Goal: Information Seeking & Learning: Learn about a topic

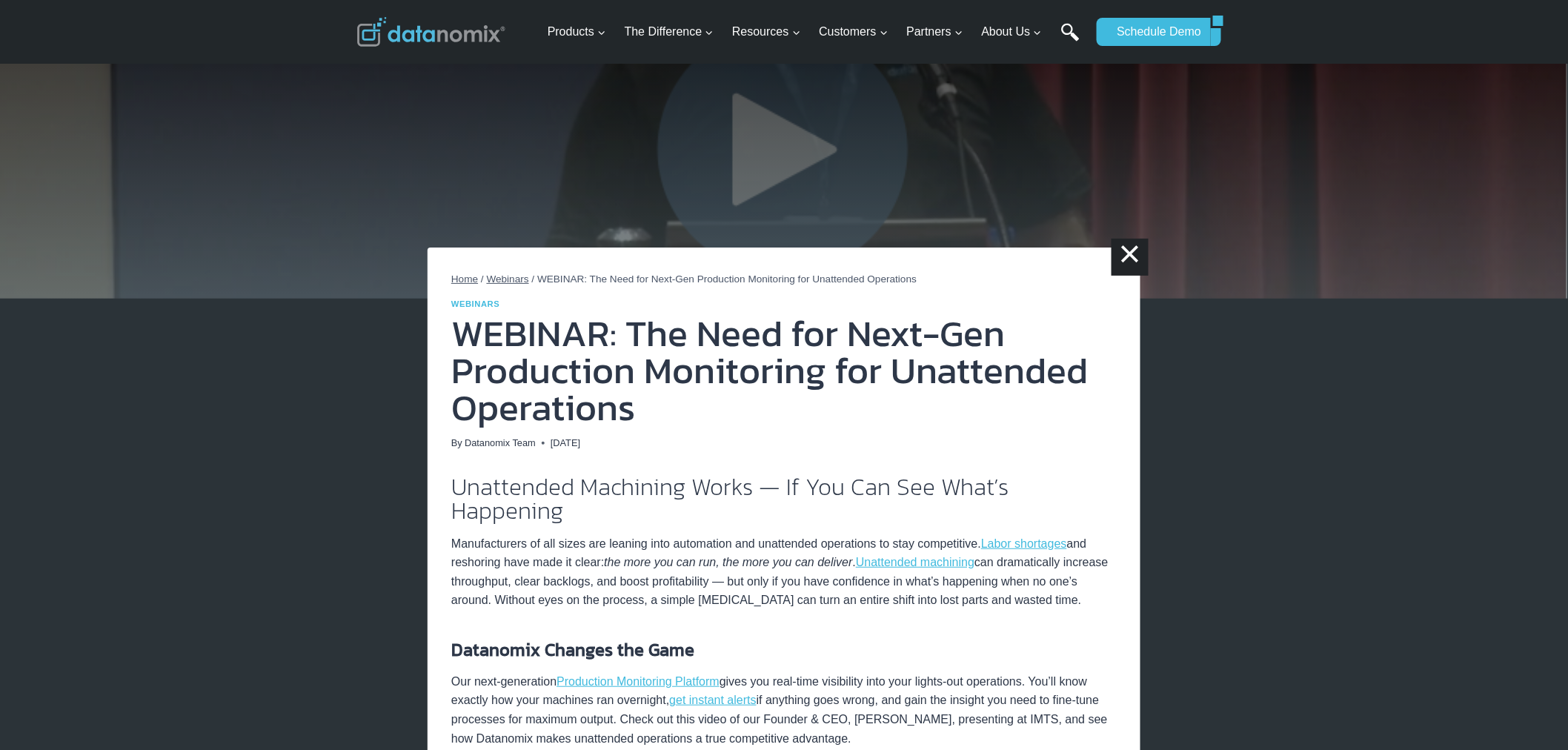
click at [1076, 31] on link "Search" at bounding box center [1070, 39] width 19 height 33
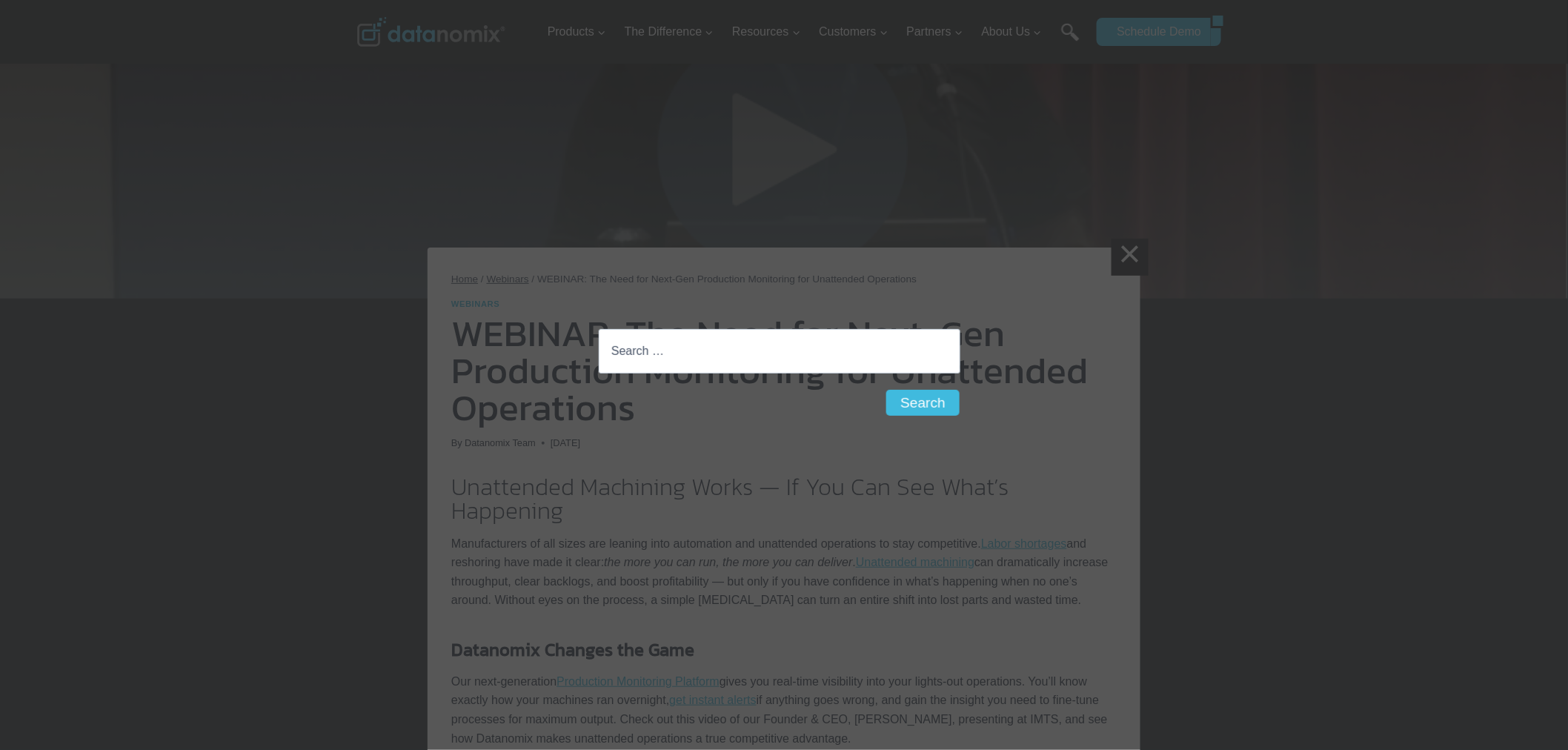
click at [683, 604] on div "Search for: Search Search" at bounding box center [784, 375] width 1568 height 750
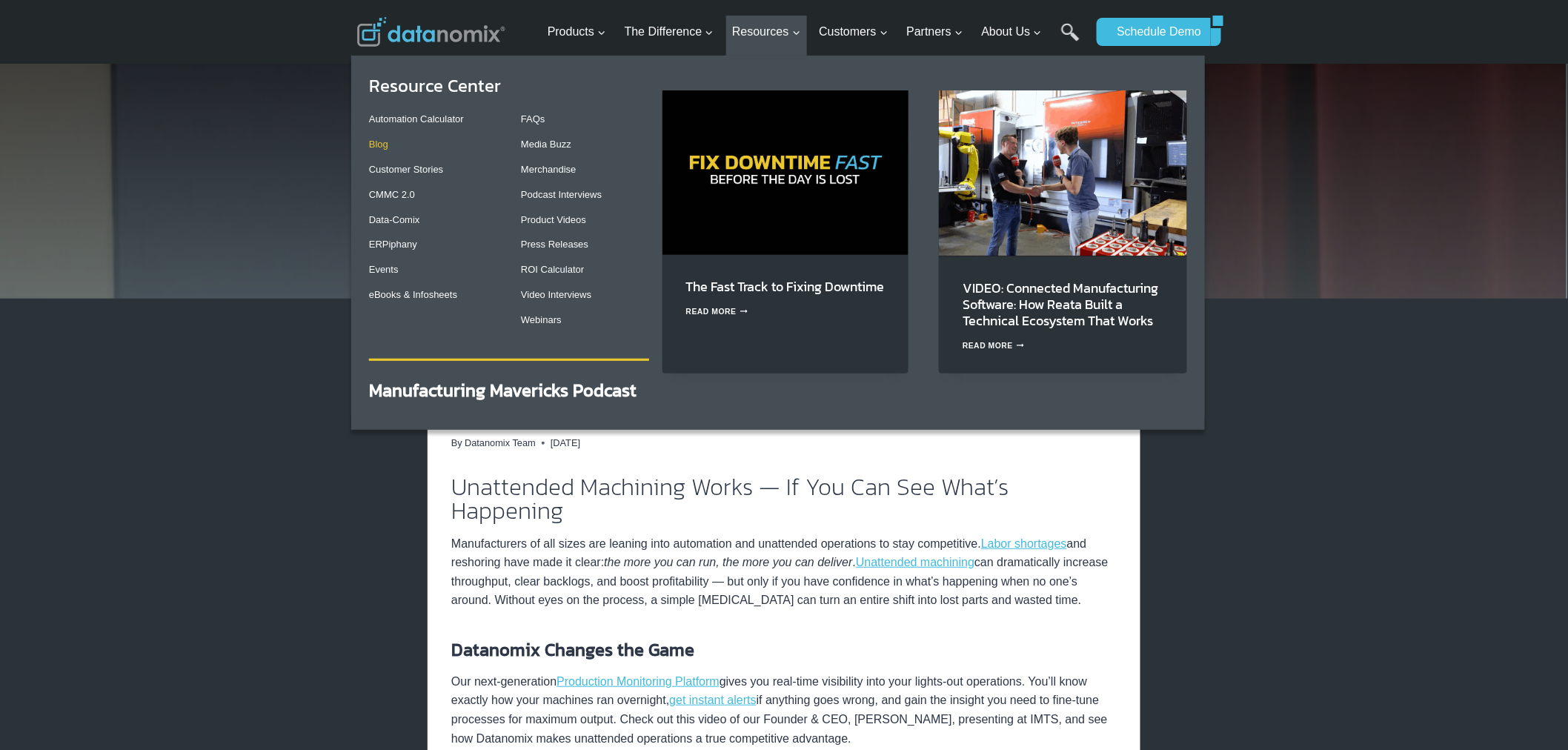
click at [382, 143] on link "Blog" at bounding box center [378, 143] width 19 height 11
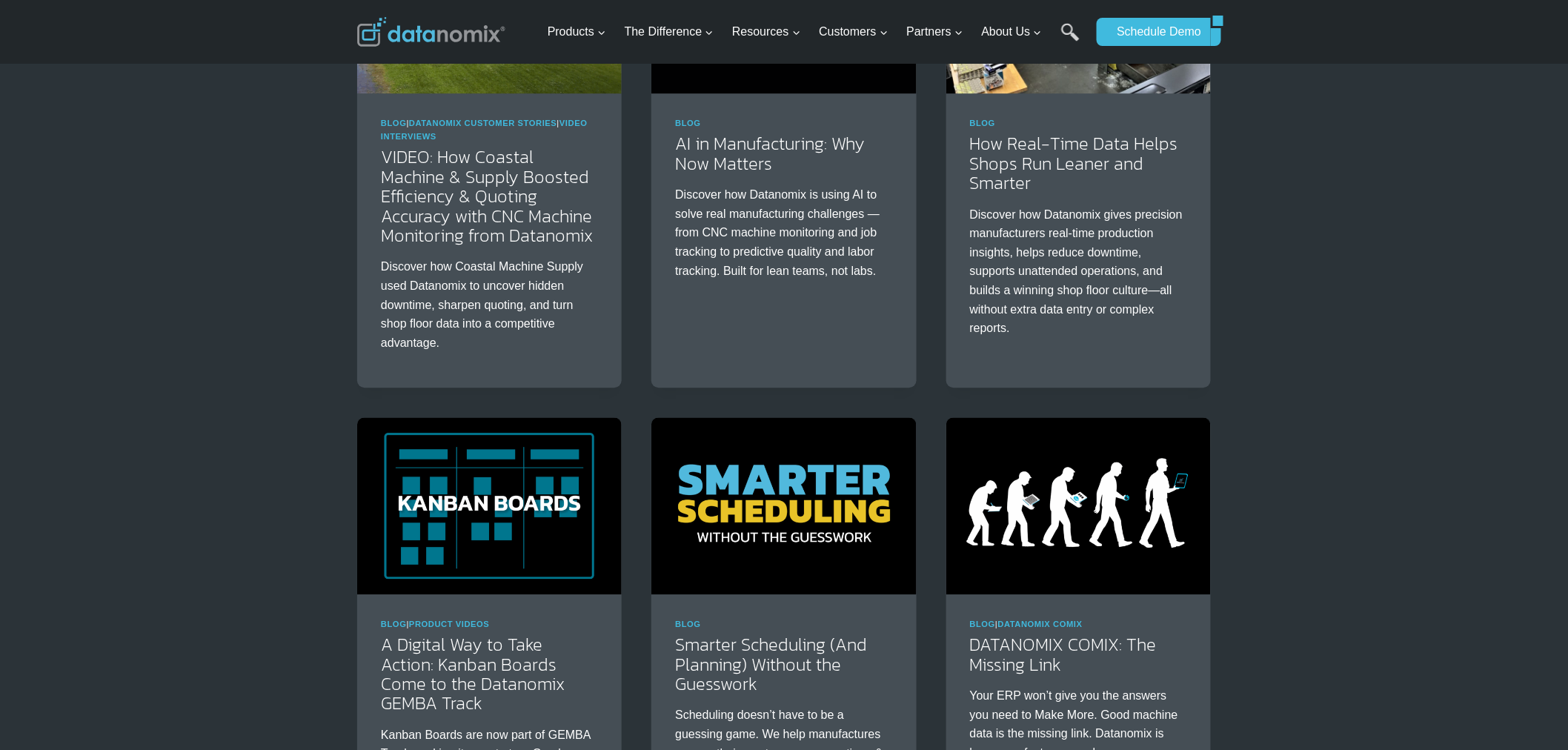
scroll to position [1373, 0]
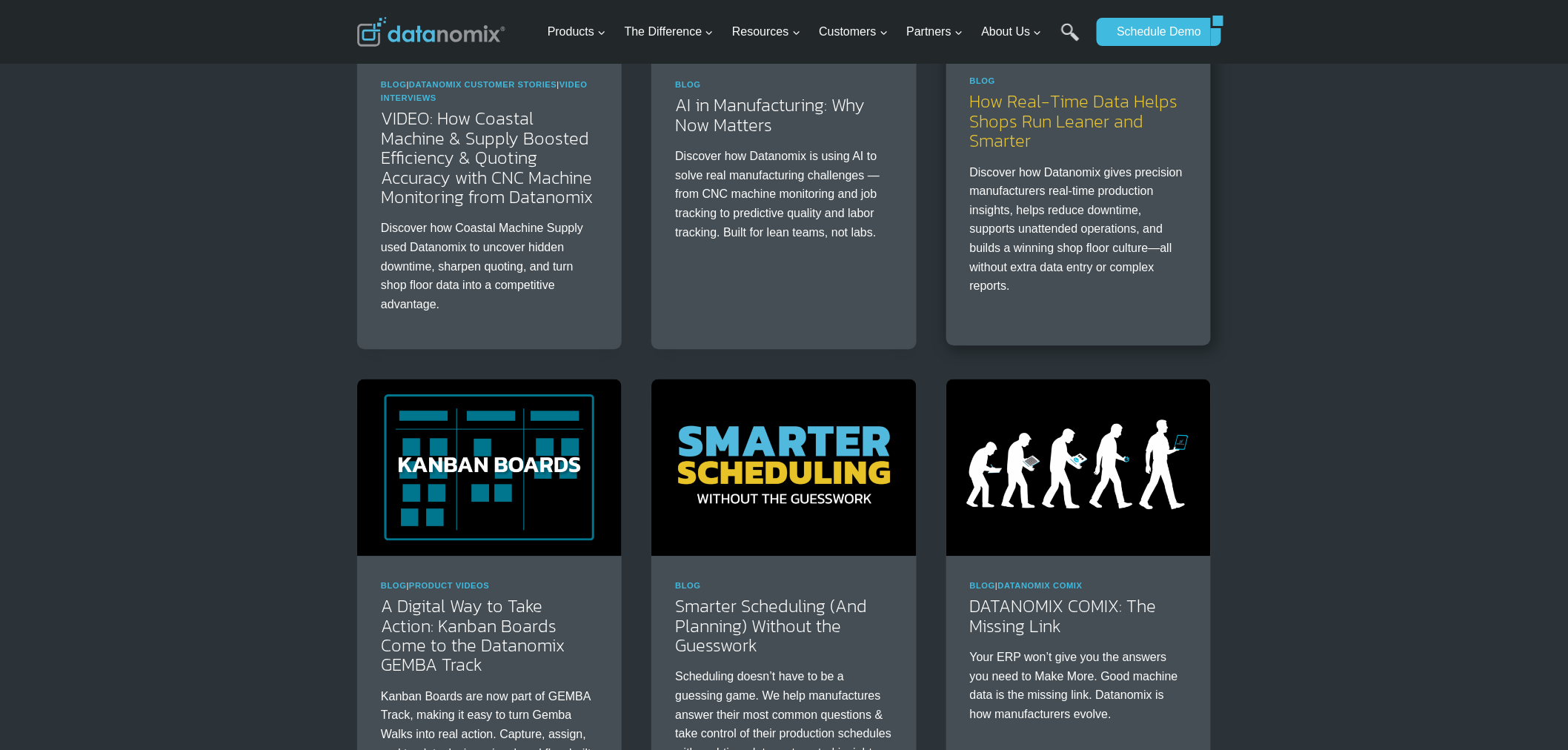
click at [1078, 109] on link "How Real-Time Data Helps Shops Run Leaner and Smarter" at bounding box center [1073, 121] width 208 height 65
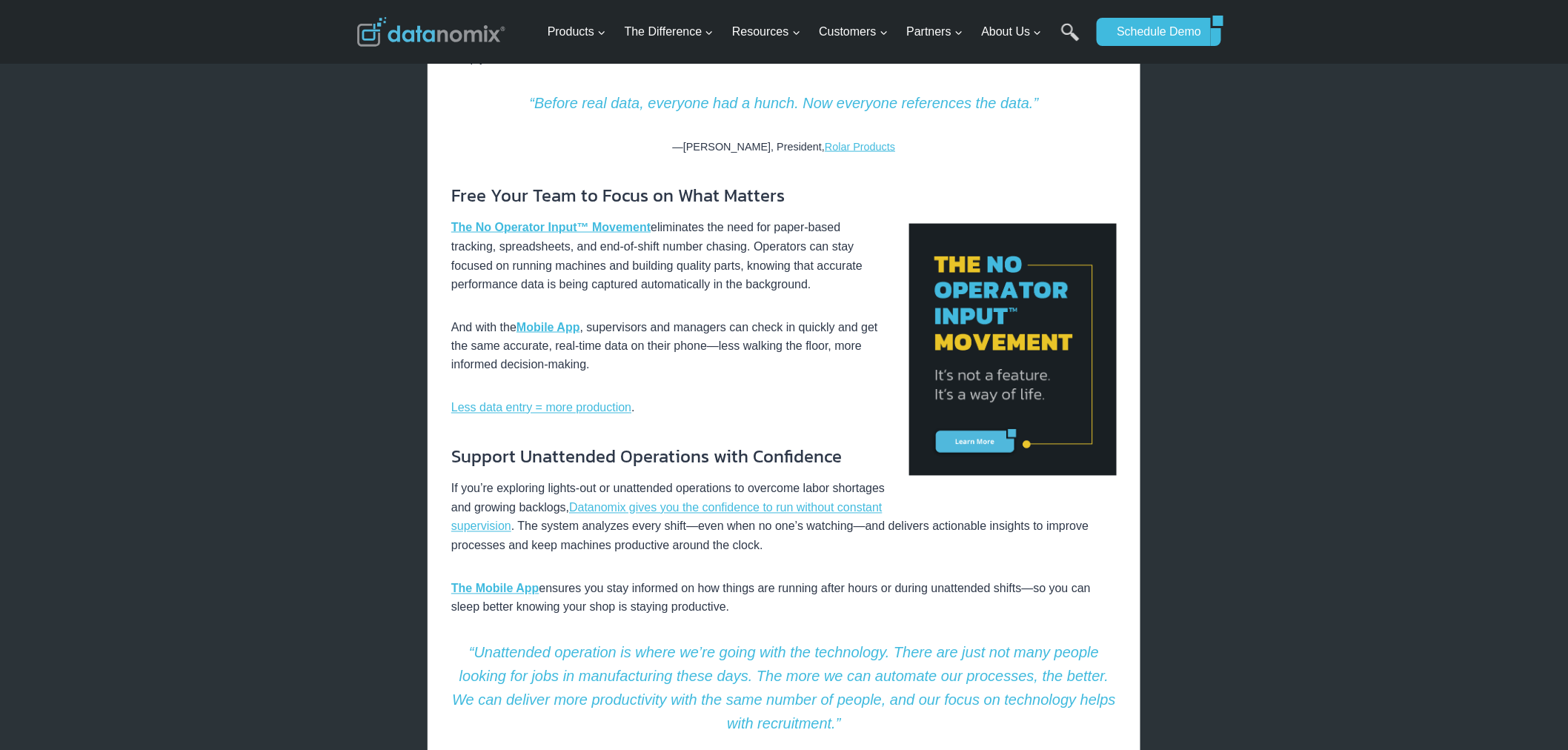
scroll to position [960, 0]
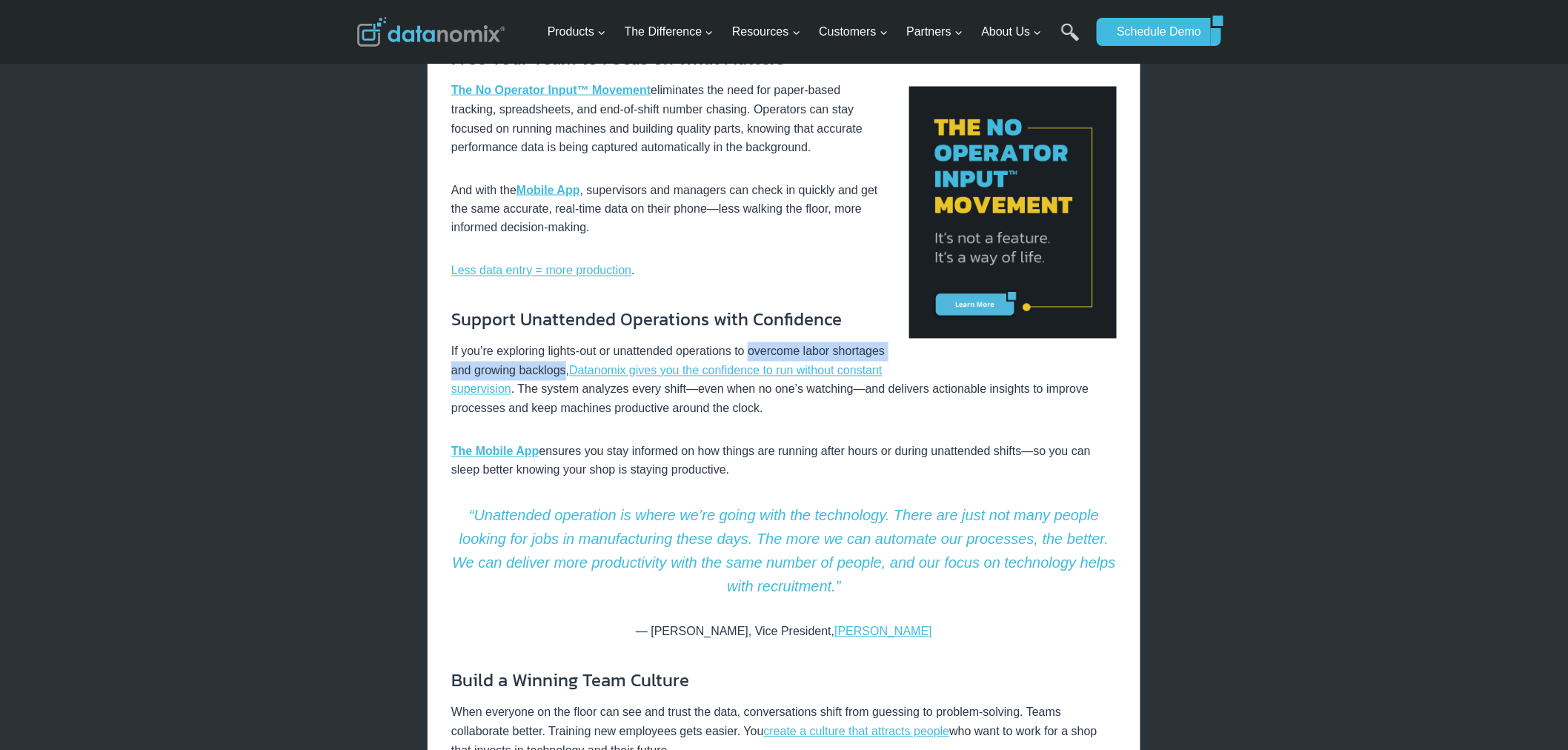
drag, startPoint x: 758, startPoint y: 373, endPoint x: 620, endPoint y: 394, distance: 139.6
click at [620, 394] on p "If you’re exploring lights-out or unattended operations to overcome labor short…" at bounding box center [784, 380] width 665 height 76
copy p "overcome labor shortages and growing backlogs"
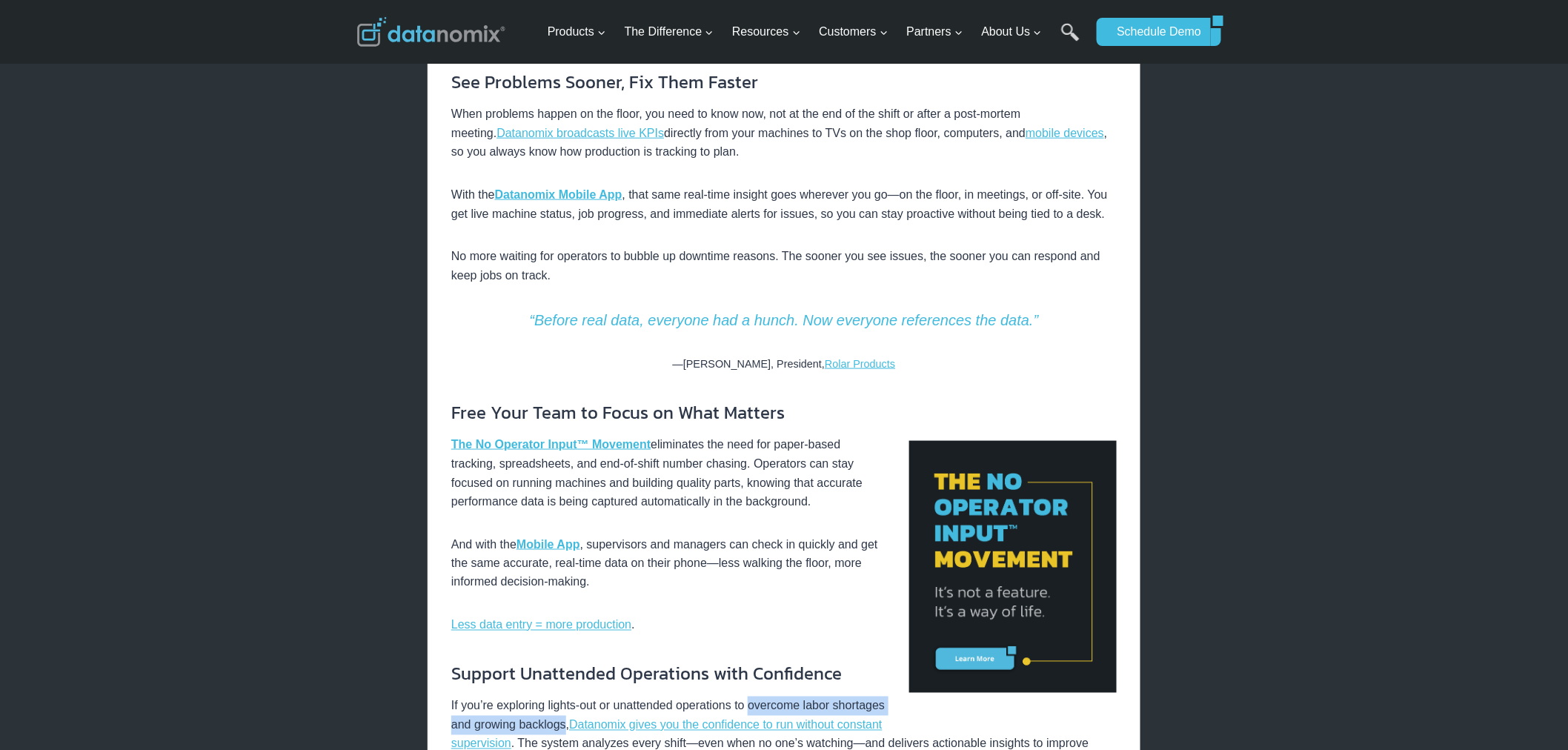
scroll to position [137, 0]
